Goal: Information Seeking & Learning: Learn about a topic

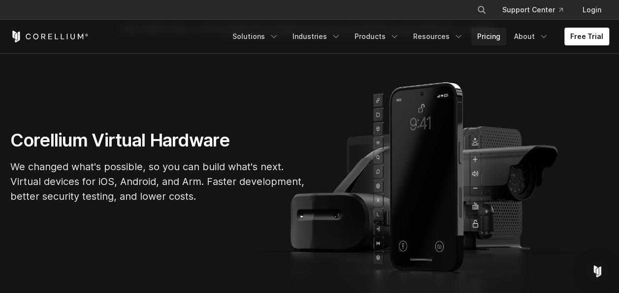
click at [481, 39] on link "Pricing" at bounding box center [488, 37] width 35 height 18
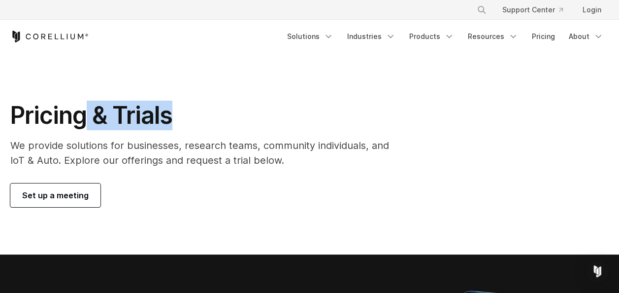
drag, startPoint x: 80, startPoint y: 118, endPoint x: 219, endPoint y: 95, distance: 141.3
click at [219, 95] on section "Pricing & Trials We provide solutions for businesses, research teams, community…" at bounding box center [309, 153] width 619 height 201
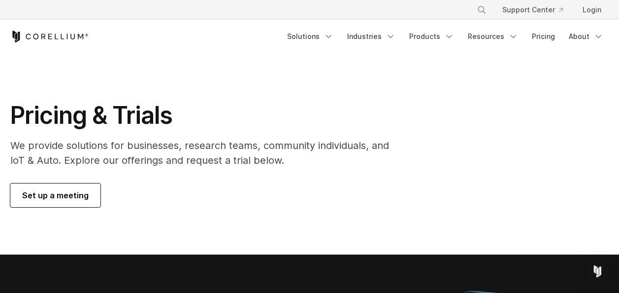
click at [611, 16] on ul "× Search our site... Support Center Login" at bounding box center [541, 10] width 144 height 18
click at [387, 40] on link "Industries" at bounding box center [371, 37] width 60 height 18
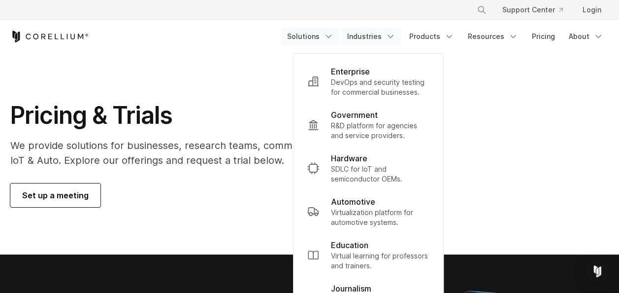
click at [327, 40] on link "Solutions" at bounding box center [310, 37] width 58 height 18
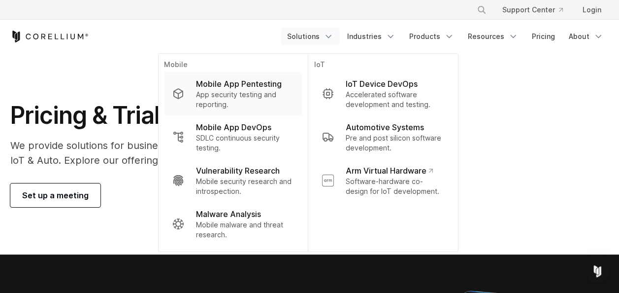
click at [241, 85] on p "Mobile App Pentesting" at bounding box center [239, 84] width 86 height 12
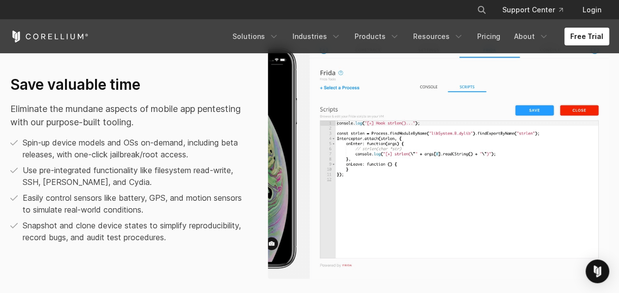
scroll to position [569, 0]
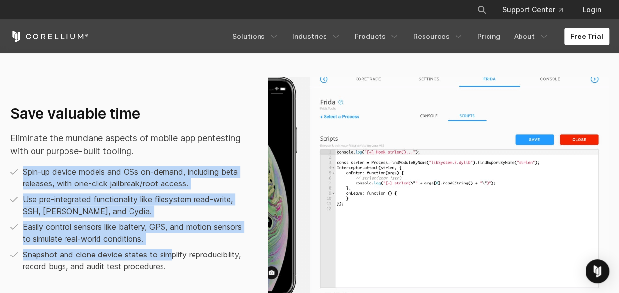
drag, startPoint x: 54, startPoint y: 164, endPoint x: 174, endPoint y: 248, distance: 146.5
click at [174, 248] on div "Save valuable time Eliminate the mundane aspects of mobile app pentesting with …" at bounding box center [129, 187] width 238 height 167
click at [174, 248] on ul "Spin-up device models and OSs on-demand, including beta releases, with one-clic…" at bounding box center [129, 218] width 238 height 106
click at [72, 239] on p "Easily control sensors like battery, GPS, and motion sensors to simulate real-w…" at bounding box center [136, 233] width 226 height 24
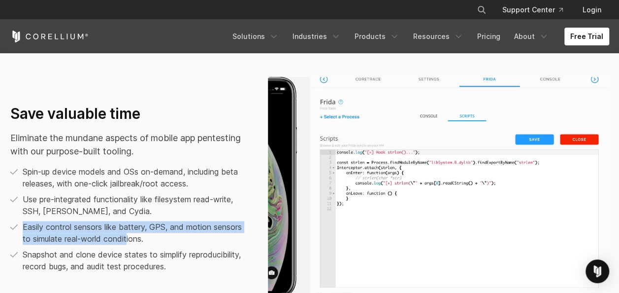
drag, startPoint x: 21, startPoint y: 226, endPoint x: 130, endPoint y: 236, distance: 109.3
click at [130, 236] on li "Easily control sensors like battery, GPS, and motion sensors to simulate real-w…" at bounding box center [129, 233] width 238 height 24
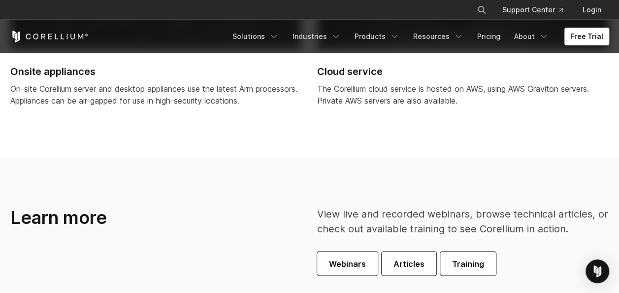
scroll to position [2635, 0]
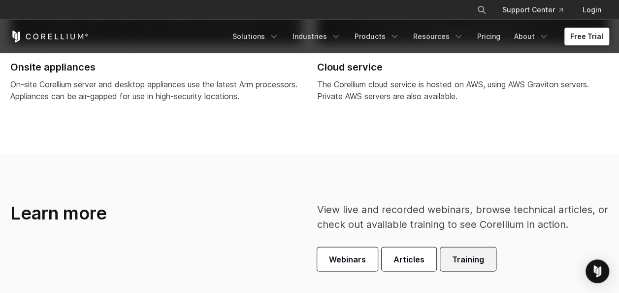
click at [465, 263] on span "Training" at bounding box center [468, 259] width 32 height 12
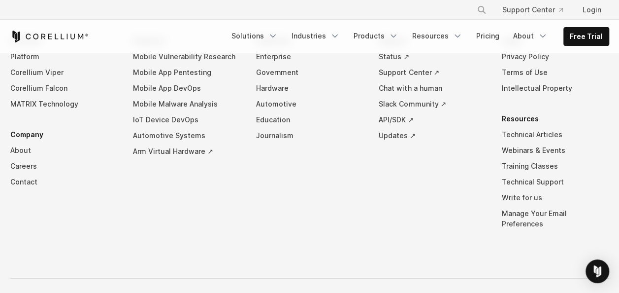
scroll to position [1829, 0]
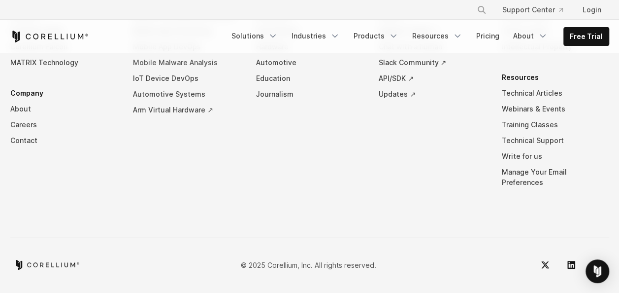
click at [159, 69] on link "Mobile Malware Analysis" at bounding box center [186, 63] width 107 height 16
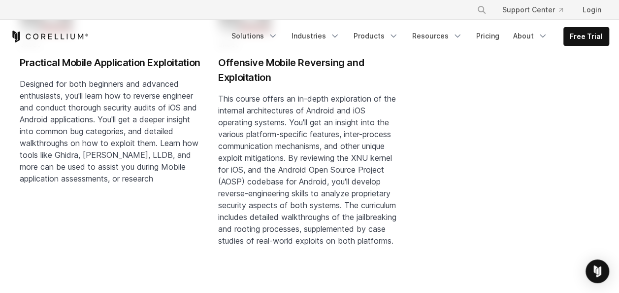
scroll to position [1330, 0]
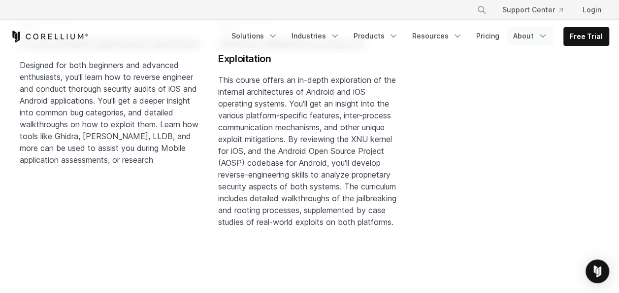
click at [537, 34] on link "About" at bounding box center [530, 36] width 46 height 18
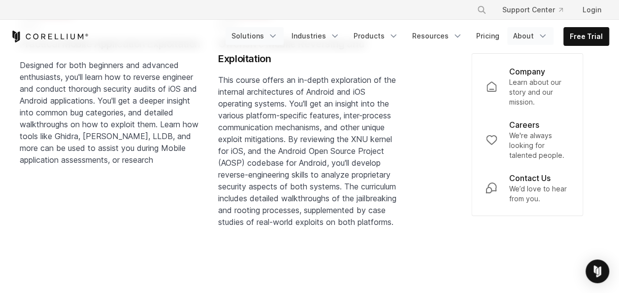
click at [267, 33] on link "Solutions" at bounding box center [255, 36] width 58 height 18
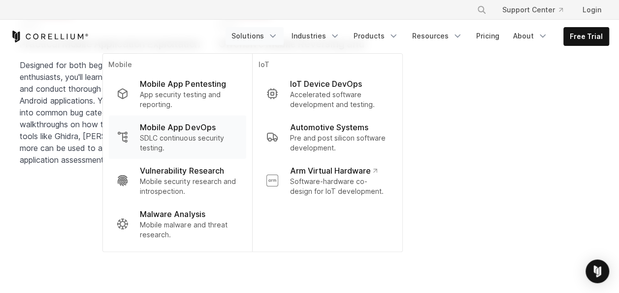
click at [184, 136] on p "SDLC continuous security testing." at bounding box center [189, 143] width 98 height 20
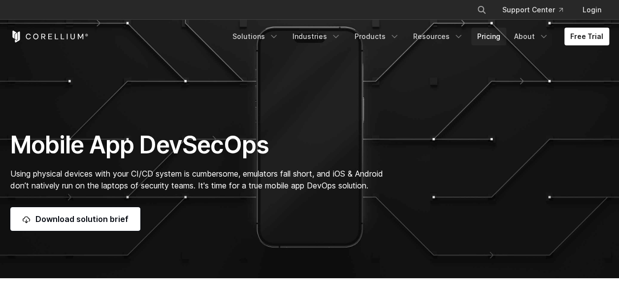
click at [491, 38] on link "Pricing" at bounding box center [488, 37] width 35 height 18
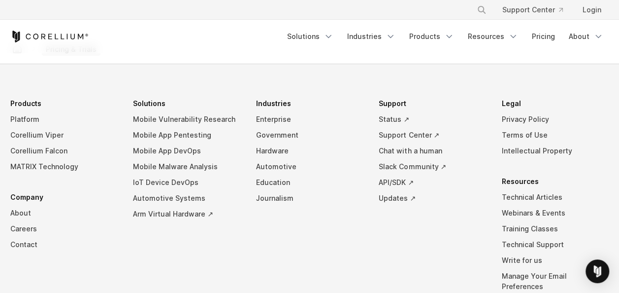
scroll to position [1786, 0]
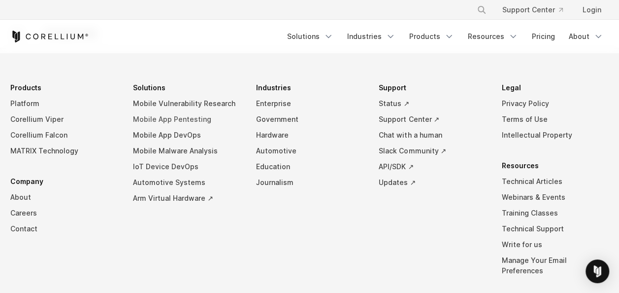
click at [157, 113] on link "Mobile App Pentesting" at bounding box center [186, 119] width 107 height 16
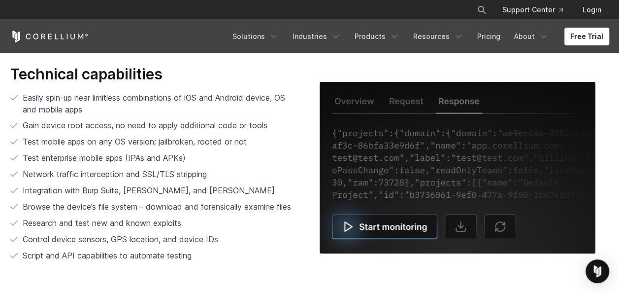
scroll to position [1903, 0]
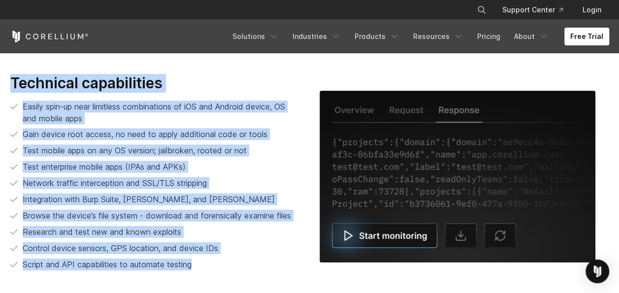
drag, startPoint x: 10, startPoint y: 80, endPoint x: 195, endPoint y: 257, distance: 255.7
click at [195, 257] on div "Technical capabilities Easily spin-up near limitless combinations of iOS and An…" at bounding box center [155, 172] width 290 height 196
click at [195, 257] on ul "Easily spin-up near limitless combinations of iOS and Android device, OS and mo…" at bounding box center [155, 185] width 290 height 170
